Goal: Task Accomplishment & Management: Manage account settings

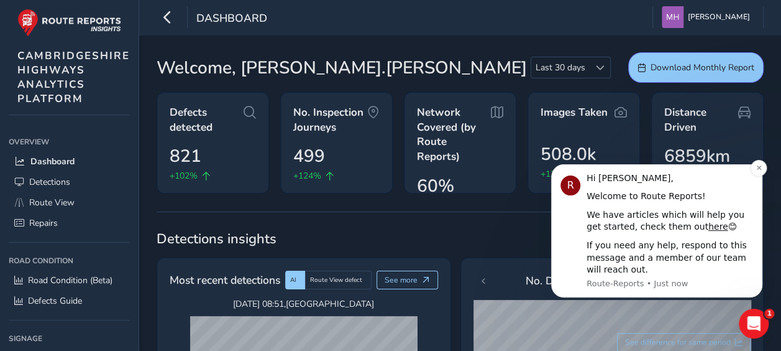
click at [578, 271] on div "If you need any help, respond to this message and a member of our team will rea…" at bounding box center [670, 257] width 167 height 37
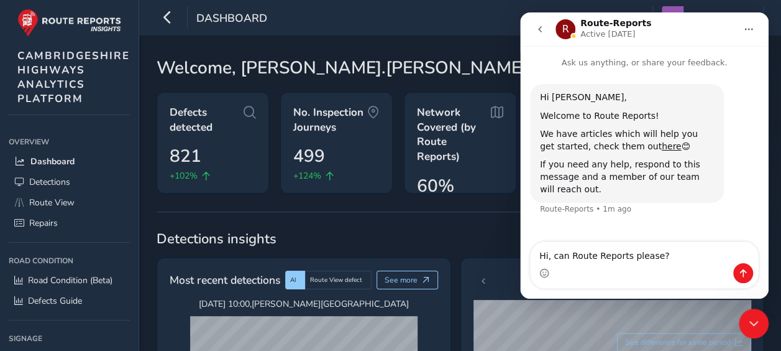
click at [567, 255] on textarea "Hi, can Route Reports please?" at bounding box center [644, 252] width 227 height 21
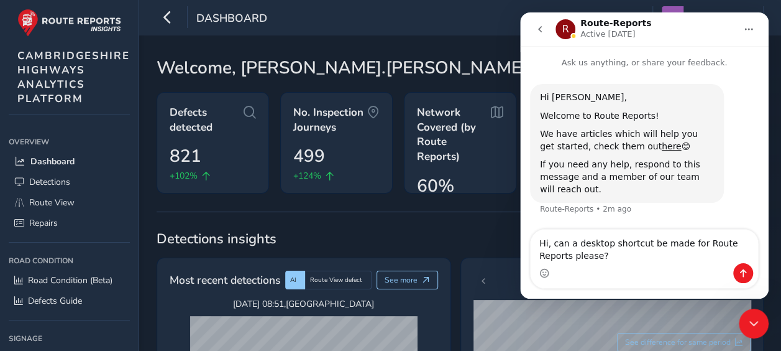
click at [578, 255] on textarea "Hi, can a desktop shortcut be made for Route Reports please?" at bounding box center [644, 246] width 227 height 34
type textarea "Hi, can a desktop shortcut be made for Route Reports please? Thank you, Martin."
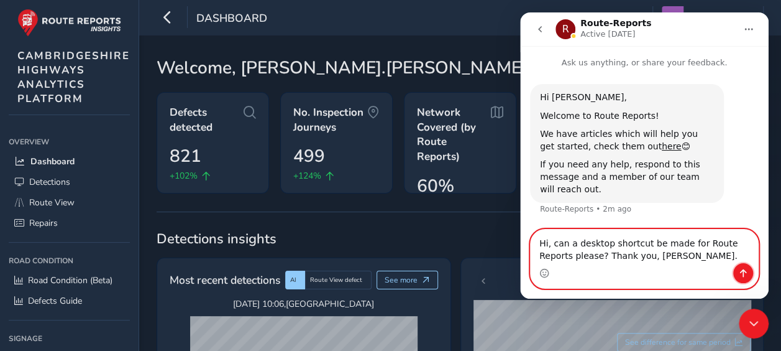
click at [578, 273] on icon "Send a message…" at bounding box center [743, 273] width 10 height 10
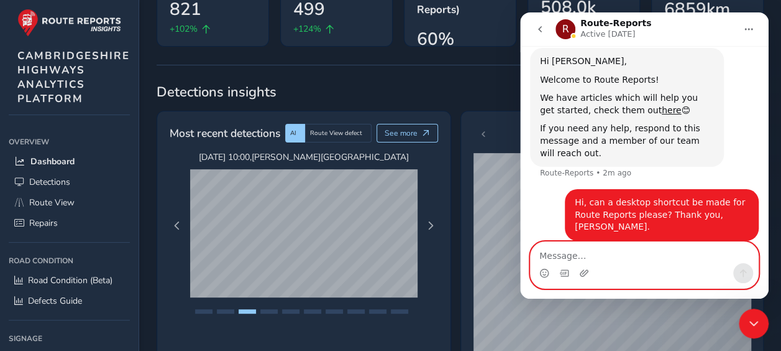
scroll to position [148, 0]
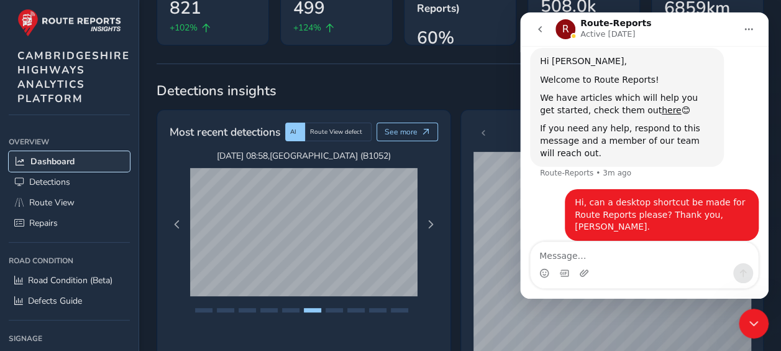
click at [53, 163] on span "Dashboard" at bounding box center [52, 161] width 44 height 12
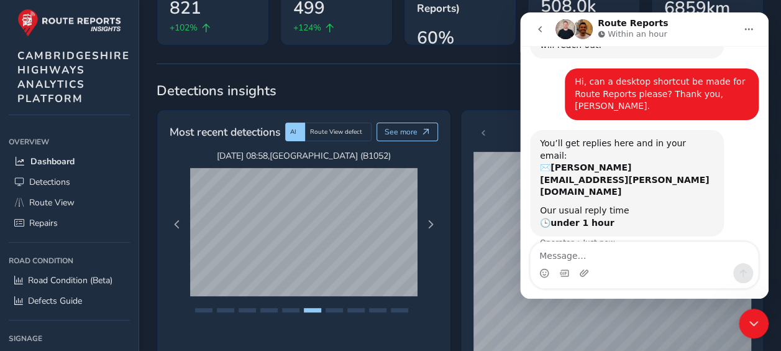
scroll to position [150, 0]
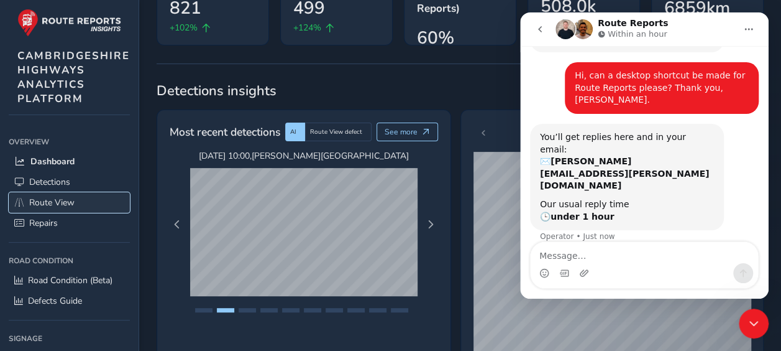
click at [67, 200] on span "Route View" at bounding box center [51, 202] width 45 height 12
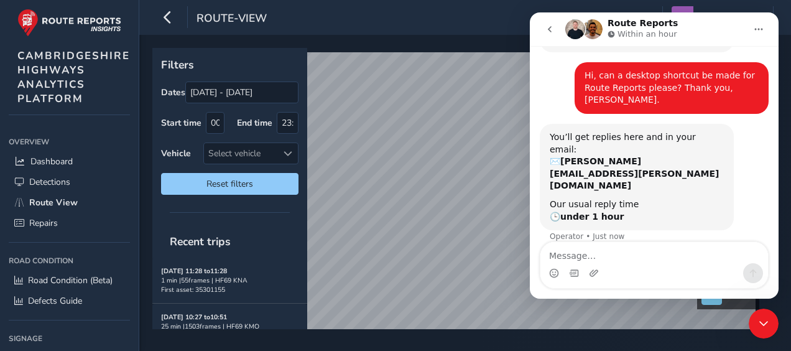
click at [578, 29] on icon "Home" at bounding box center [758, 30] width 8 height 2
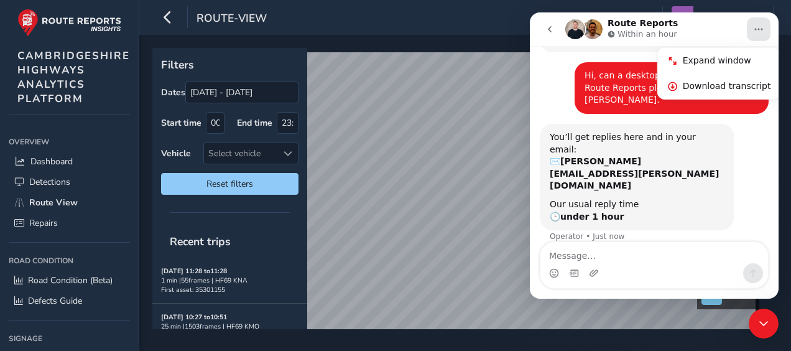
click at [578, 322] on icon "Close Intercom Messenger" at bounding box center [763, 323] width 15 height 15
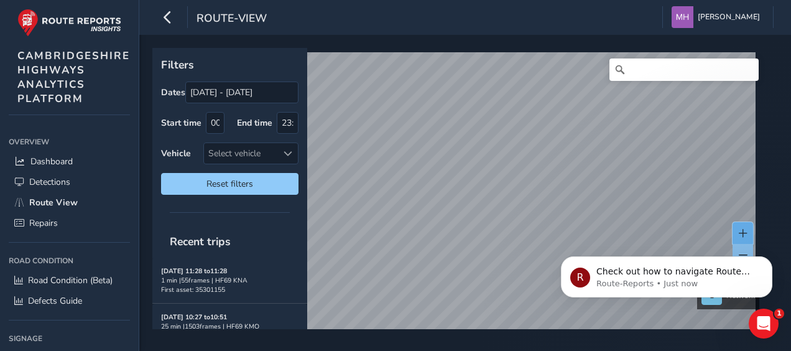
click at [578, 228] on button at bounding box center [742, 233] width 21 height 22
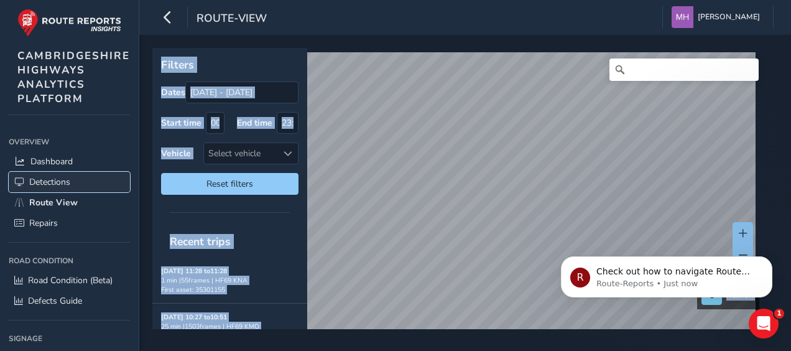
click at [66, 184] on span "Detections" at bounding box center [49, 182] width 41 height 12
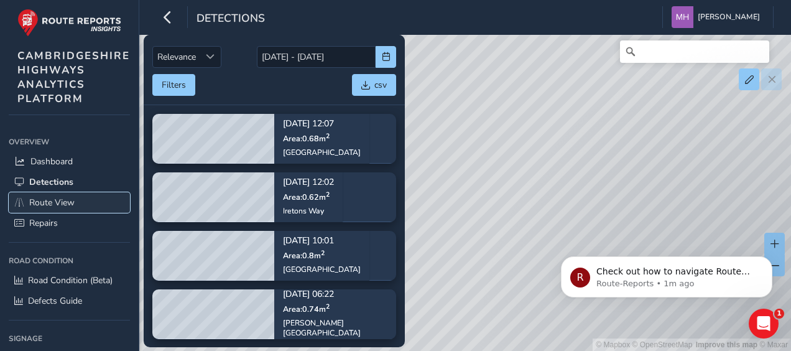
click at [63, 192] on link "Route View" at bounding box center [69, 202] width 121 height 21
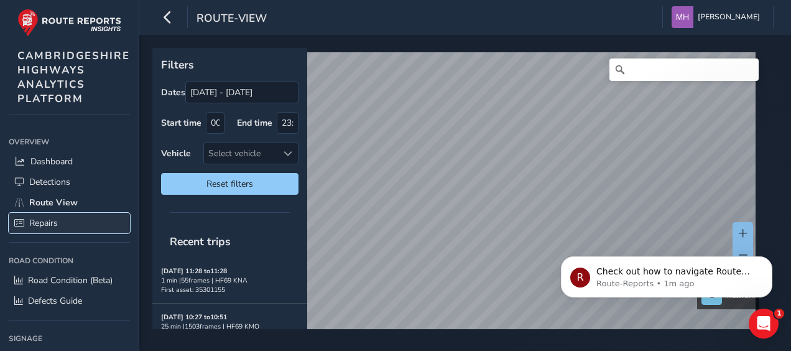
click at [65, 215] on link "Repairs" at bounding box center [69, 223] width 121 height 21
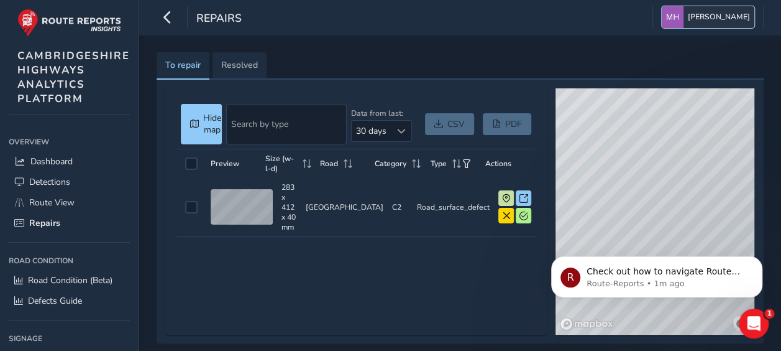
click at [578, 16] on span "[PERSON_NAME]" at bounding box center [719, 17] width 62 height 22
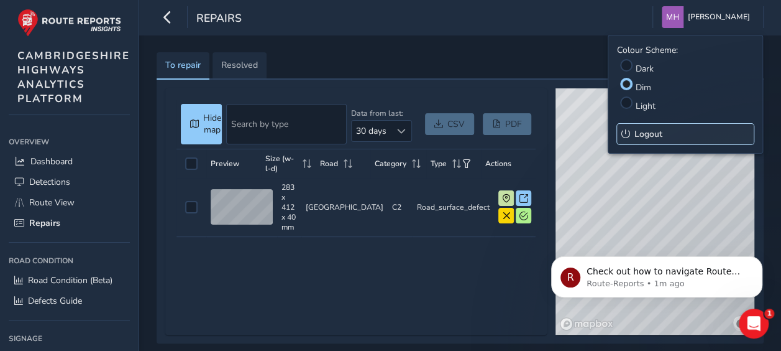
click at [578, 133] on span "Logout" at bounding box center [649, 134] width 28 height 12
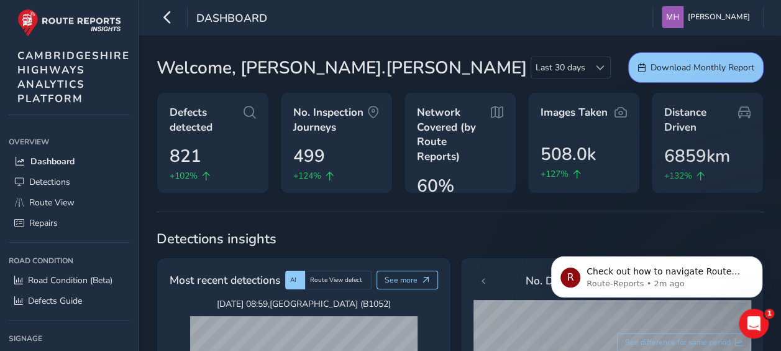
click at [758, 318] on icon "Open Intercom Messenger" at bounding box center [754, 323] width 21 height 21
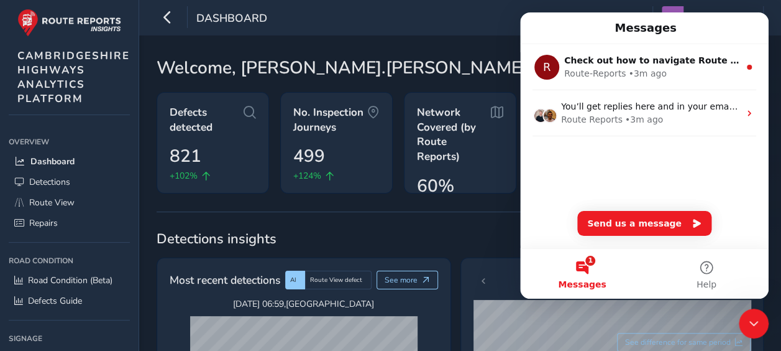
drag, startPoint x: 702, startPoint y: 0, endPoint x: 471, endPoint y: 21, distance: 232.2
click at [471, 21] on div "Dashboard Martin Holt Colour Scheme: Dark Dim Light Logout" at bounding box center [460, 17] width 642 height 35
click at [751, 318] on icon "Close Intercom Messenger" at bounding box center [753, 323] width 15 height 15
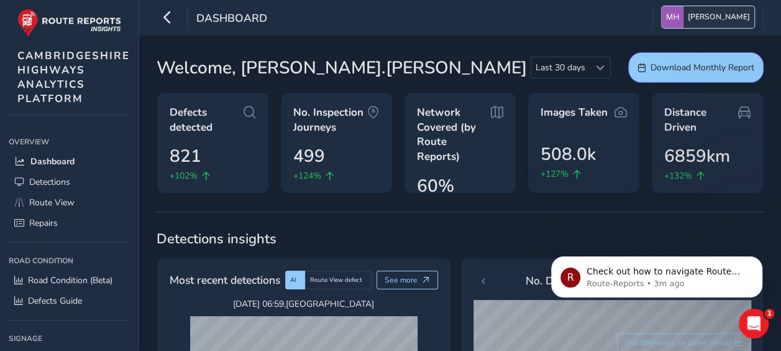
click at [717, 17] on span "[PERSON_NAME]" at bounding box center [719, 17] width 62 height 22
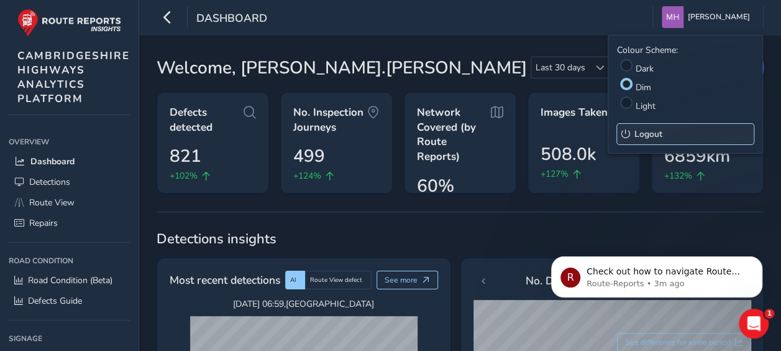
click at [641, 130] on span "Logout" at bounding box center [649, 134] width 28 height 12
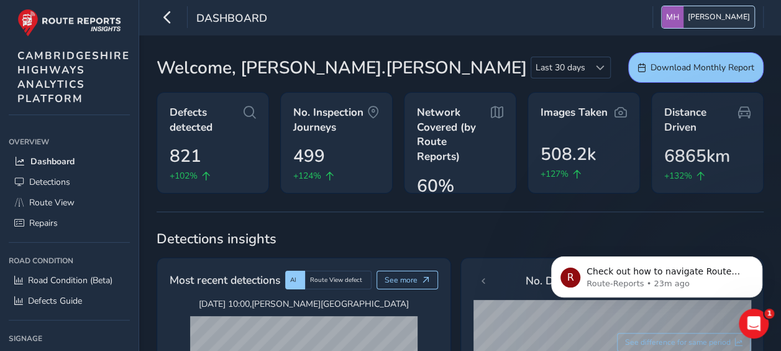
click at [721, 12] on span "[PERSON_NAME]" at bounding box center [719, 17] width 62 height 22
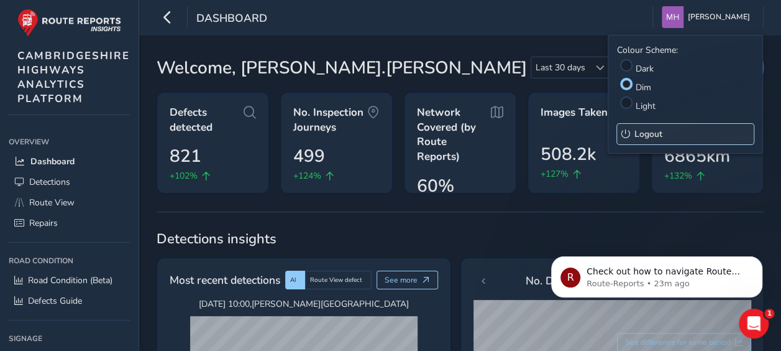
click at [658, 132] on span "Logout" at bounding box center [649, 134] width 28 height 12
